Goal: Check status: Check status

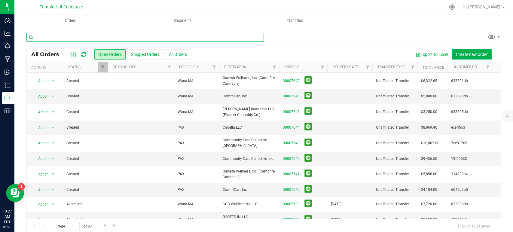
click at [167, 37] on input "text" at bounding box center [144, 37] width 237 height 9
type input "7401"
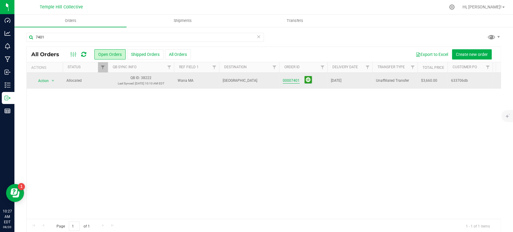
click at [293, 79] on link "00007401" at bounding box center [291, 81] width 17 height 6
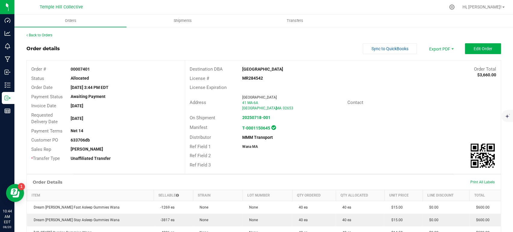
click at [53, 35] on div "Back to Orders" at bounding box center [263, 34] width 475 height 5
click at [42, 37] on link "Back to Orders" at bounding box center [39, 35] width 26 height 4
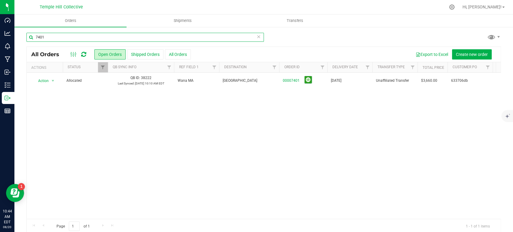
drag, startPoint x: 60, startPoint y: 35, endPoint x: 26, endPoint y: 36, distance: 34.6
click at [26, 36] on div "7401 All Orders Open Orders Shipped Orders All Orders Export to Excel Create ne…" at bounding box center [263, 132] width 499 height 213
click at [129, 151] on div "Action Action Cancel order Clone order Edit order Mark as fully paid Order audi…" at bounding box center [264, 146] width 474 height 146
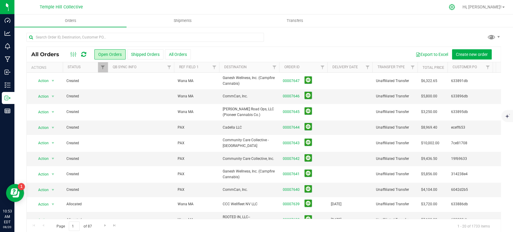
click at [455, 8] on icon at bounding box center [452, 7] width 6 height 6
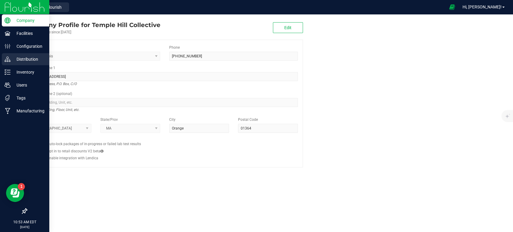
click at [28, 59] on p "Distribution" at bounding box center [29, 59] width 36 height 7
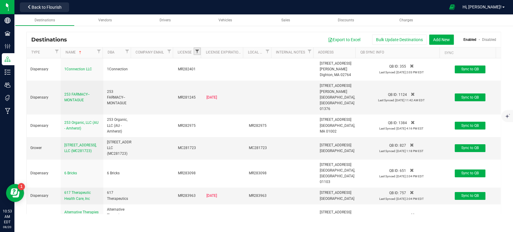
click at [197, 51] on span "Filter" at bounding box center [197, 51] width 5 height 5
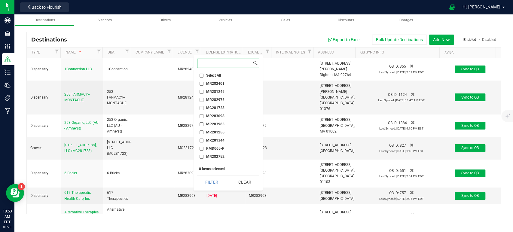
click at [206, 60] on input at bounding box center [224, 63] width 54 height 9
paste input "MR285040"
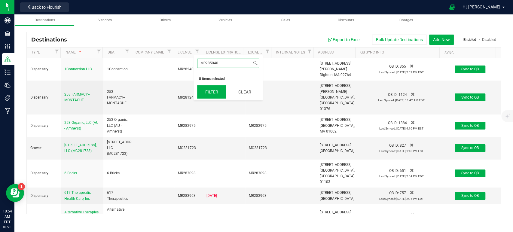
type input "MR285040"
click at [213, 91] on button "Filter" at bounding box center [211, 91] width 29 height 13
click at [53, 8] on span "Back to Flourish" at bounding box center [47, 7] width 30 height 5
